Goal: Task Accomplishment & Management: Manage account settings

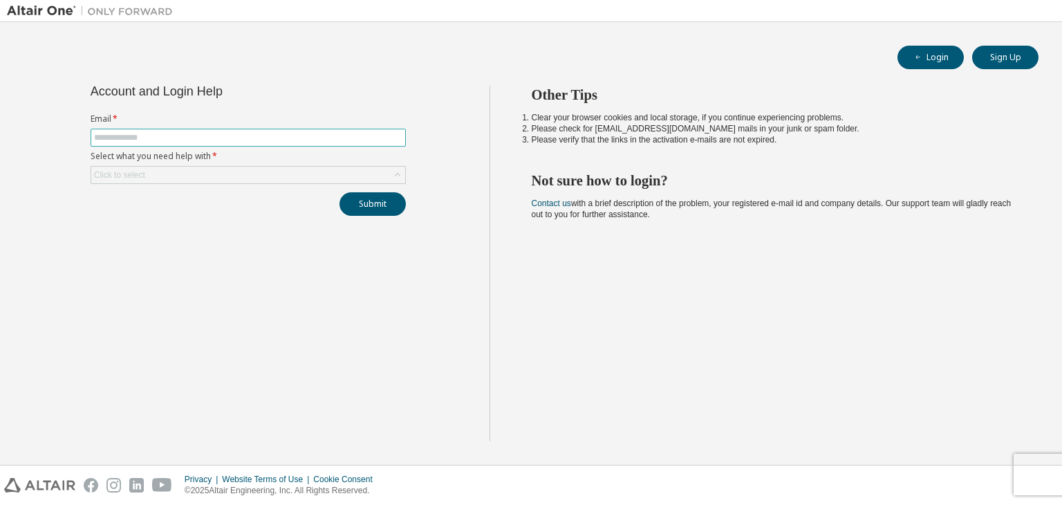
click at [146, 133] on input "text" at bounding box center [248, 137] width 308 height 11
click at [245, 171] on div "Click to select" at bounding box center [248, 175] width 314 height 17
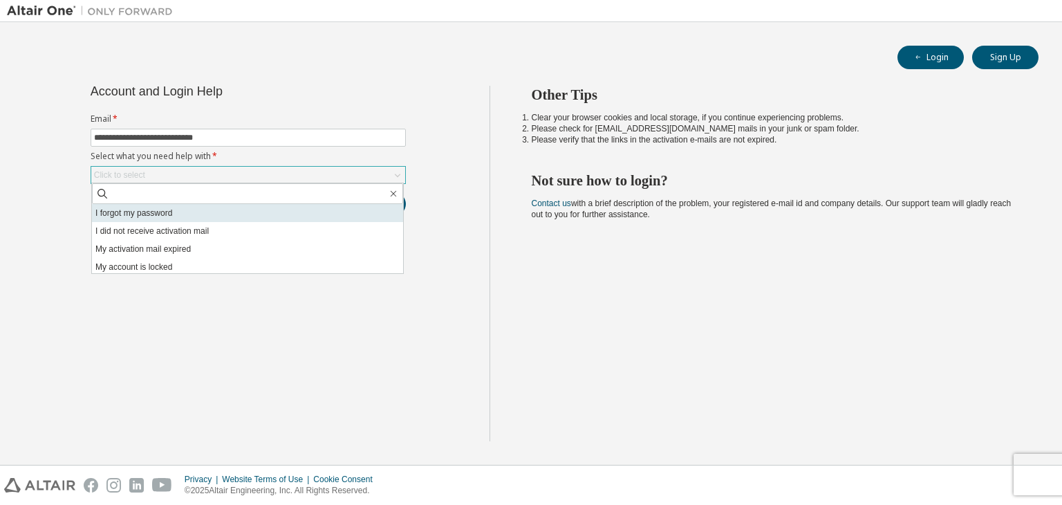
click at [200, 219] on li "I forgot my password" at bounding box center [247, 213] width 311 height 18
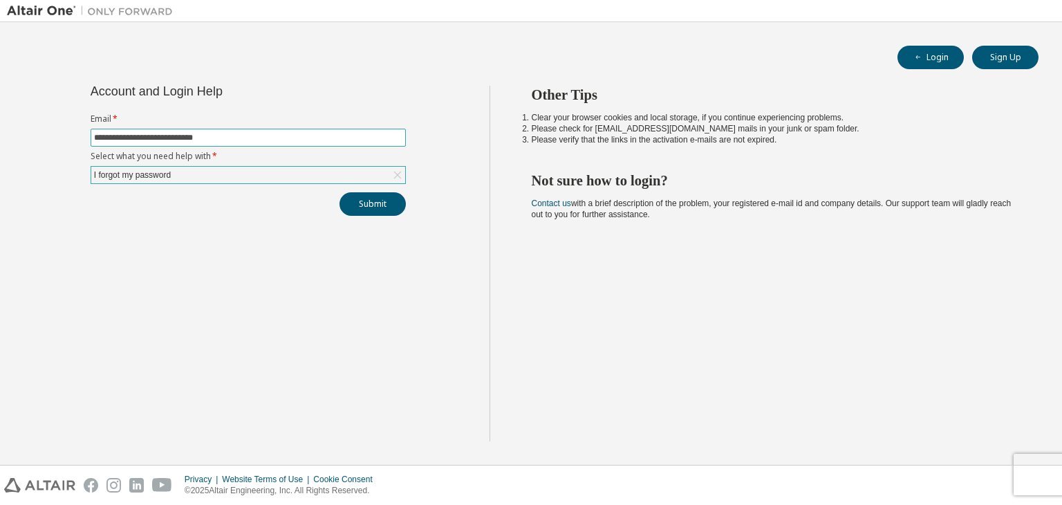
click at [255, 138] on input "**********" at bounding box center [248, 137] width 308 height 11
type input "*"
type input "**********"
click at [384, 207] on button "Submit" at bounding box center [372, 204] width 66 height 24
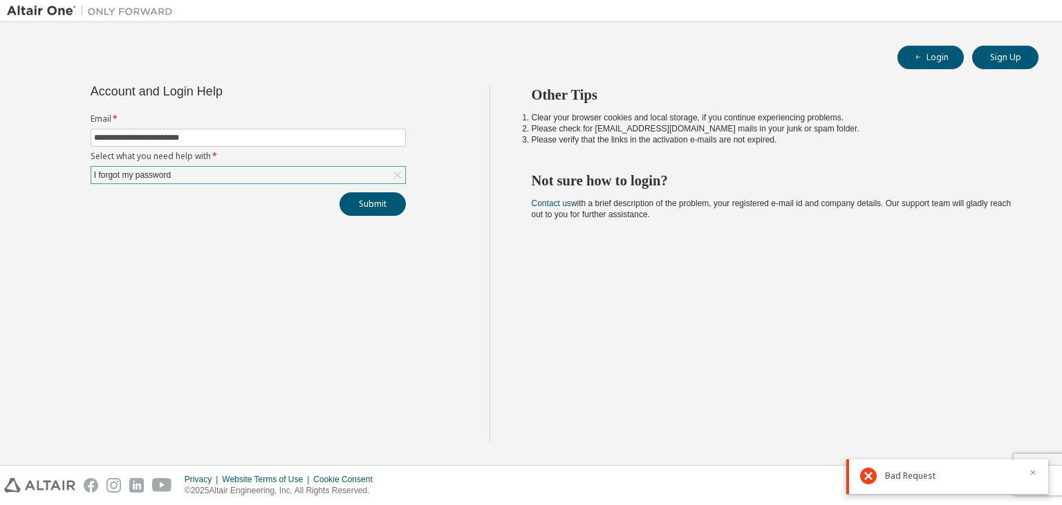
click at [1034, 472] on icon "button" at bounding box center [1033, 472] width 8 height 8
click at [383, 205] on button "Submit" at bounding box center [372, 204] width 66 height 24
click at [874, 478] on icon at bounding box center [868, 475] width 17 height 17
click at [389, 203] on button "Submit" at bounding box center [372, 204] width 66 height 24
click at [358, 200] on button "Submit" at bounding box center [372, 204] width 66 height 24
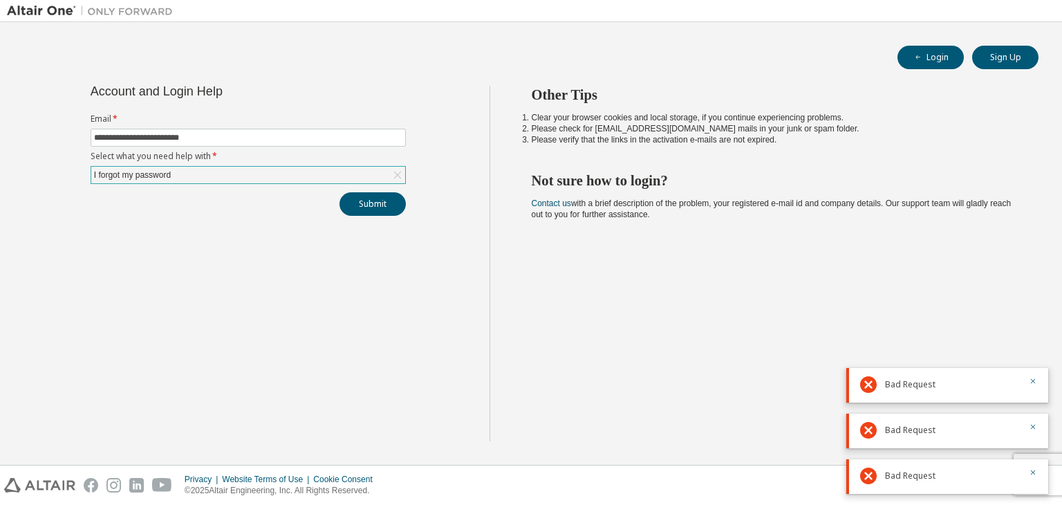
click at [863, 472] on icon at bounding box center [868, 475] width 17 height 17
click at [864, 435] on icon at bounding box center [868, 430] width 17 height 17
click at [870, 382] on icon at bounding box center [868, 384] width 17 height 17
click at [1029, 377] on icon "button" at bounding box center [1033, 381] width 8 height 8
click at [1032, 423] on icon "button" at bounding box center [1033, 426] width 8 height 8
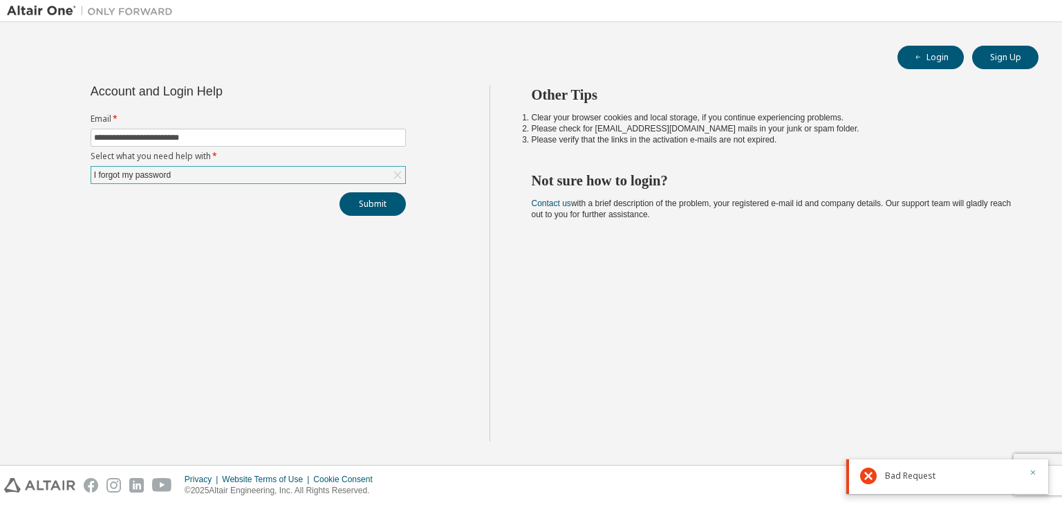
click at [1030, 473] on icon "button" at bounding box center [1033, 472] width 8 height 8
click at [376, 208] on button "Submit" at bounding box center [372, 204] width 66 height 24
click at [368, 202] on button "Submit" at bounding box center [372, 204] width 66 height 24
click at [645, 270] on div "Other Tips Clear your browser cookies and local storage, if you continue experi…" at bounding box center [772, 263] width 566 height 355
click at [378, 203] on button "Submit" at bounding box center [372, 204] width 66 height 24
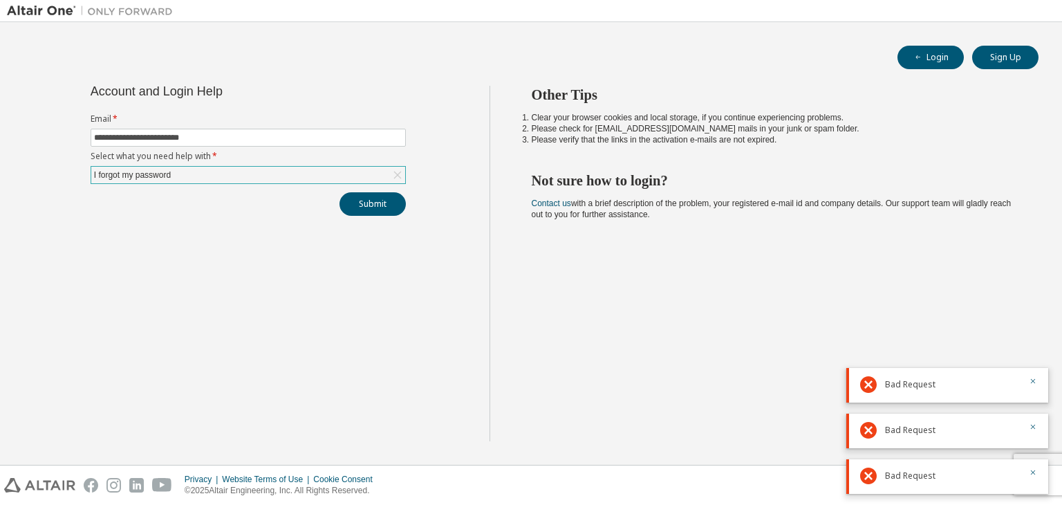
click at [861, 427] on icon at bounding box center [868, 430] width 17 height 17
click at [282, 136] on input "**********" at bounding box center [248, 137] width 308 height 11
